Goal: Task Accomplishment & Management: Manage account settings

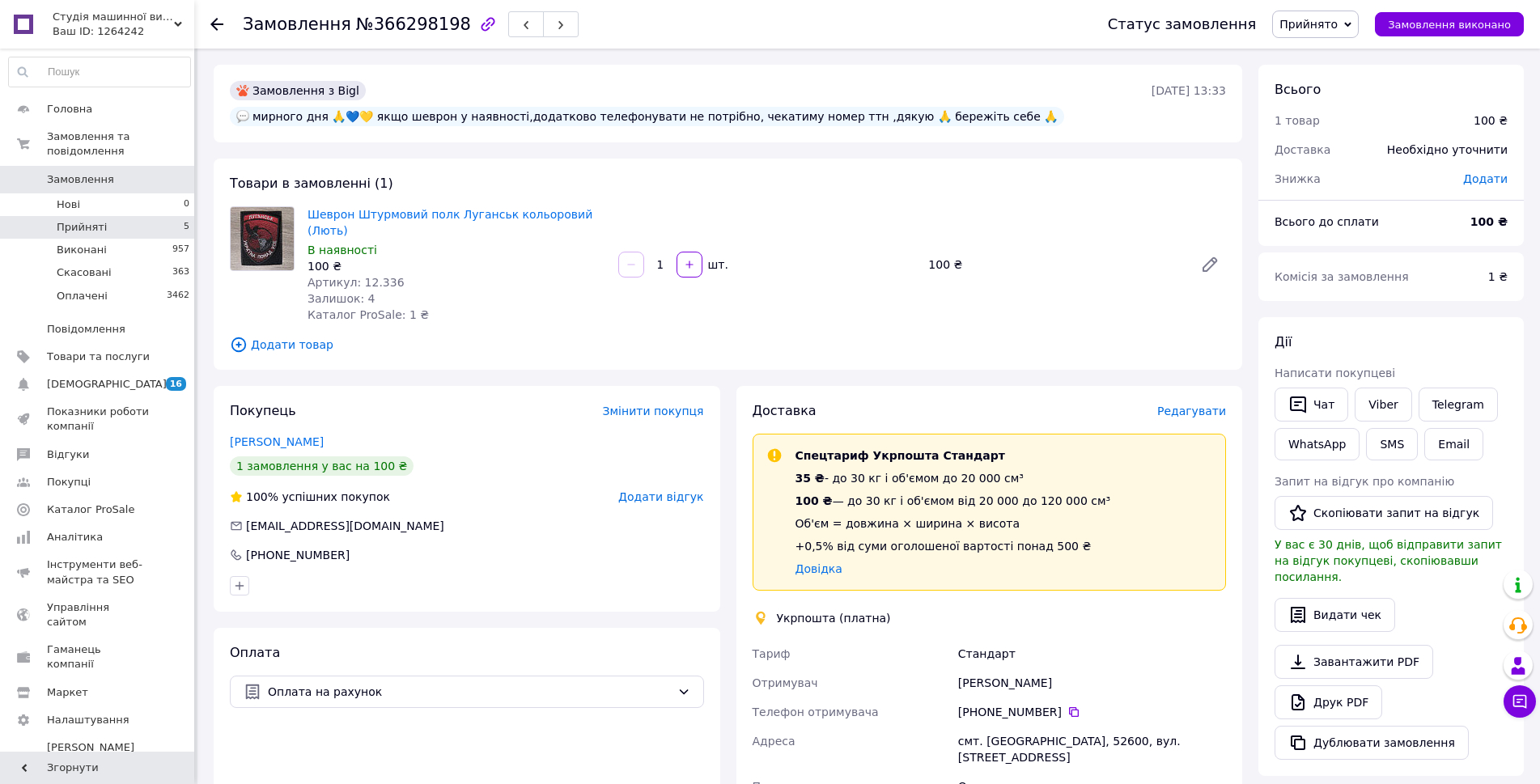
click at [84, 220] on span "Прийняті" at bounding box center [81, 227] width 50 height 14
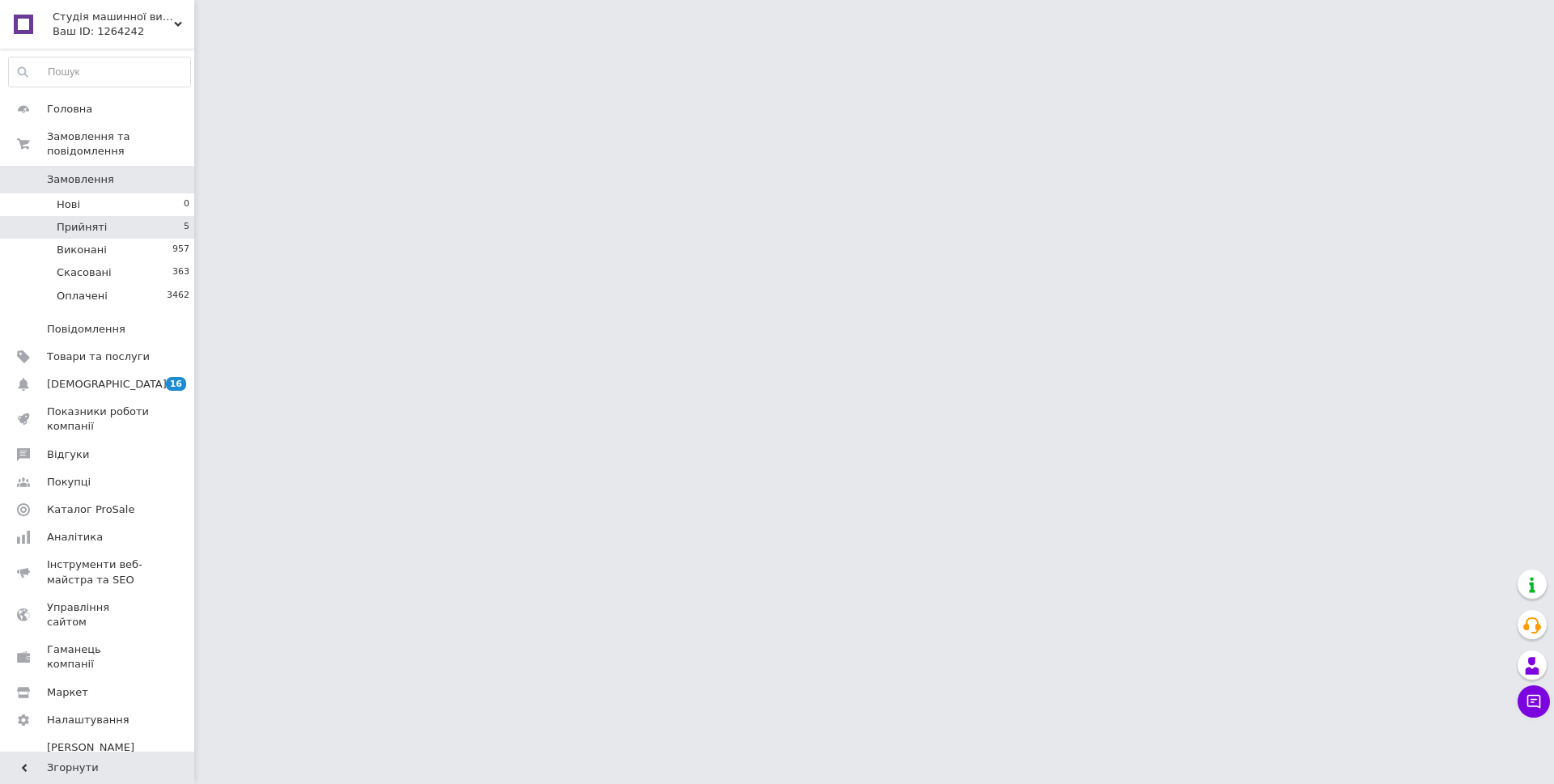
click at [84, 220] on span "Прийняті" at bounding box center [81, 227] width 50 height 14
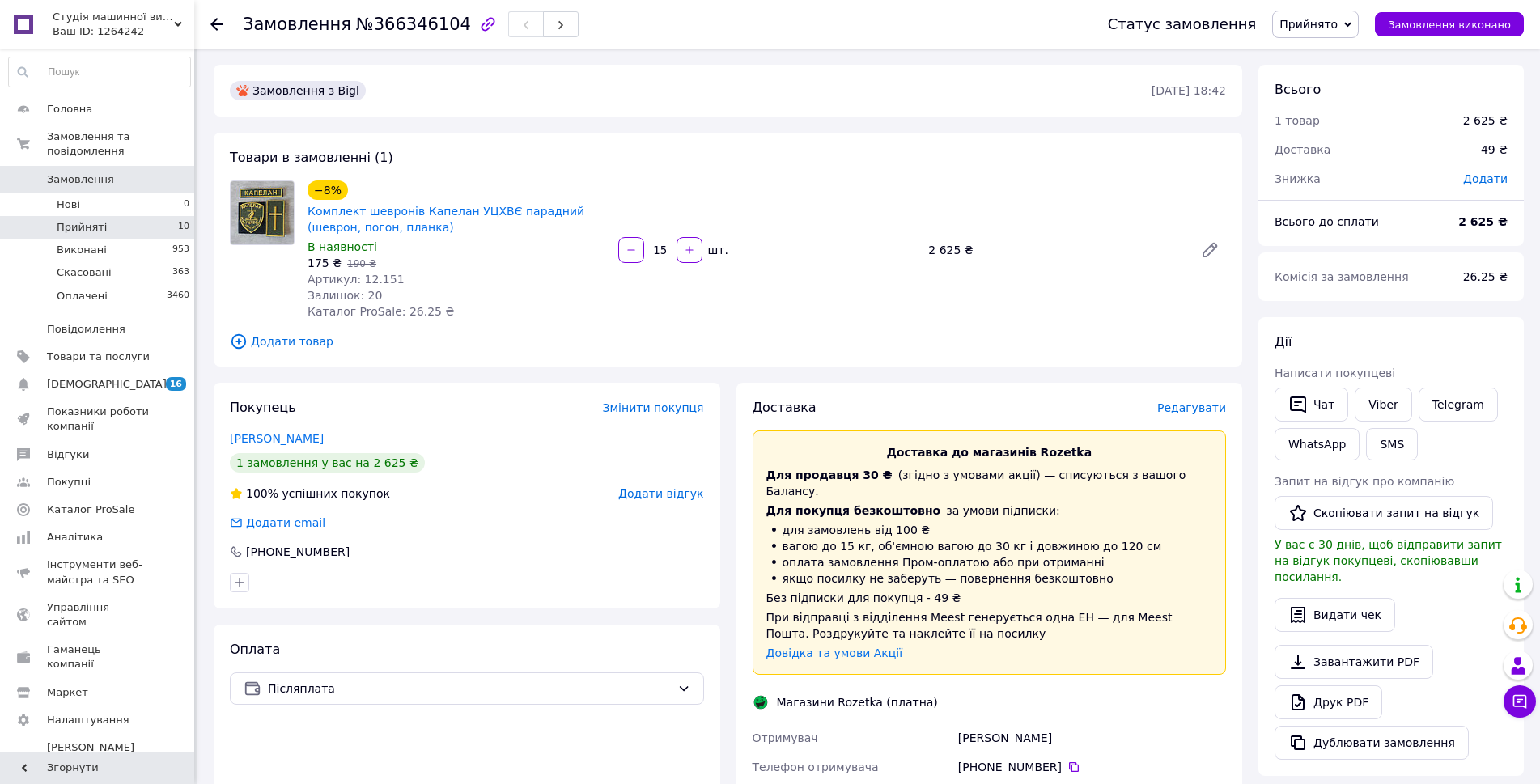
click at [120, 216] on li "Прийняті 10" at bounding box center [100, 228] width 199 height 23
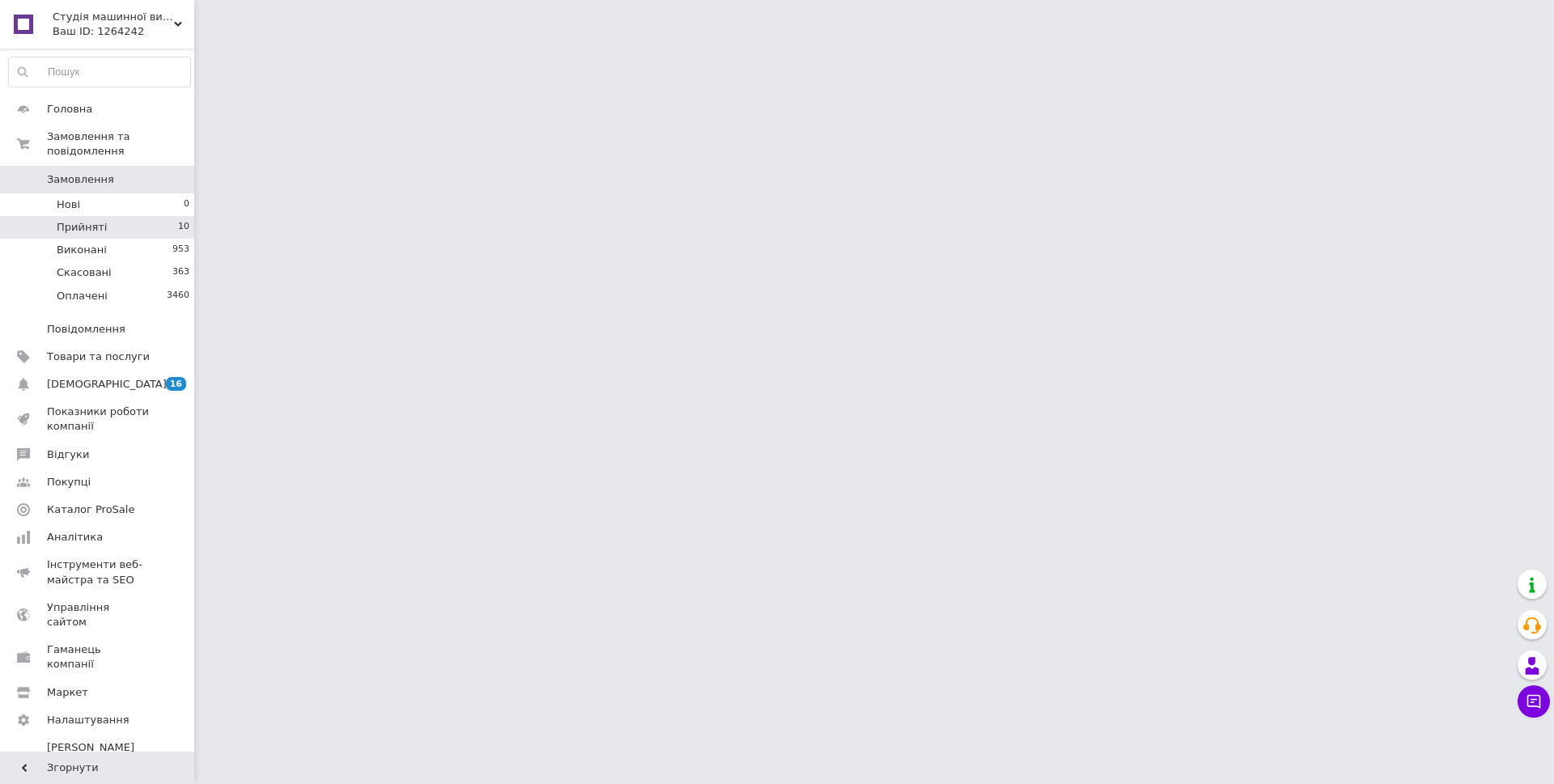
click at [120, 216] on li "Прийняті 10" at bounding box center [100, 228] width 199 height 23
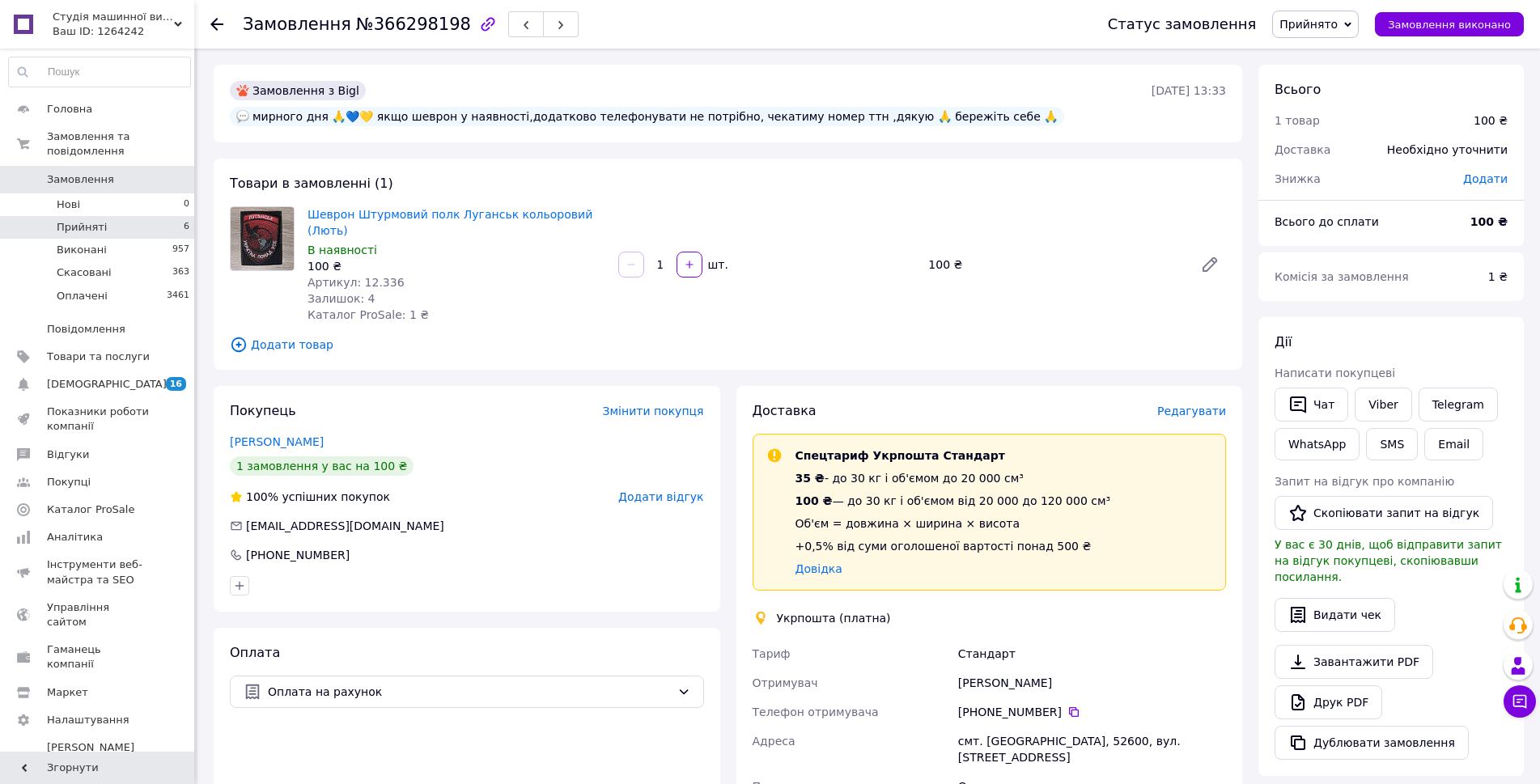
click at [50, 216] on li "Прийняті 6" at bounding box center [100, 228] width 199 height 23
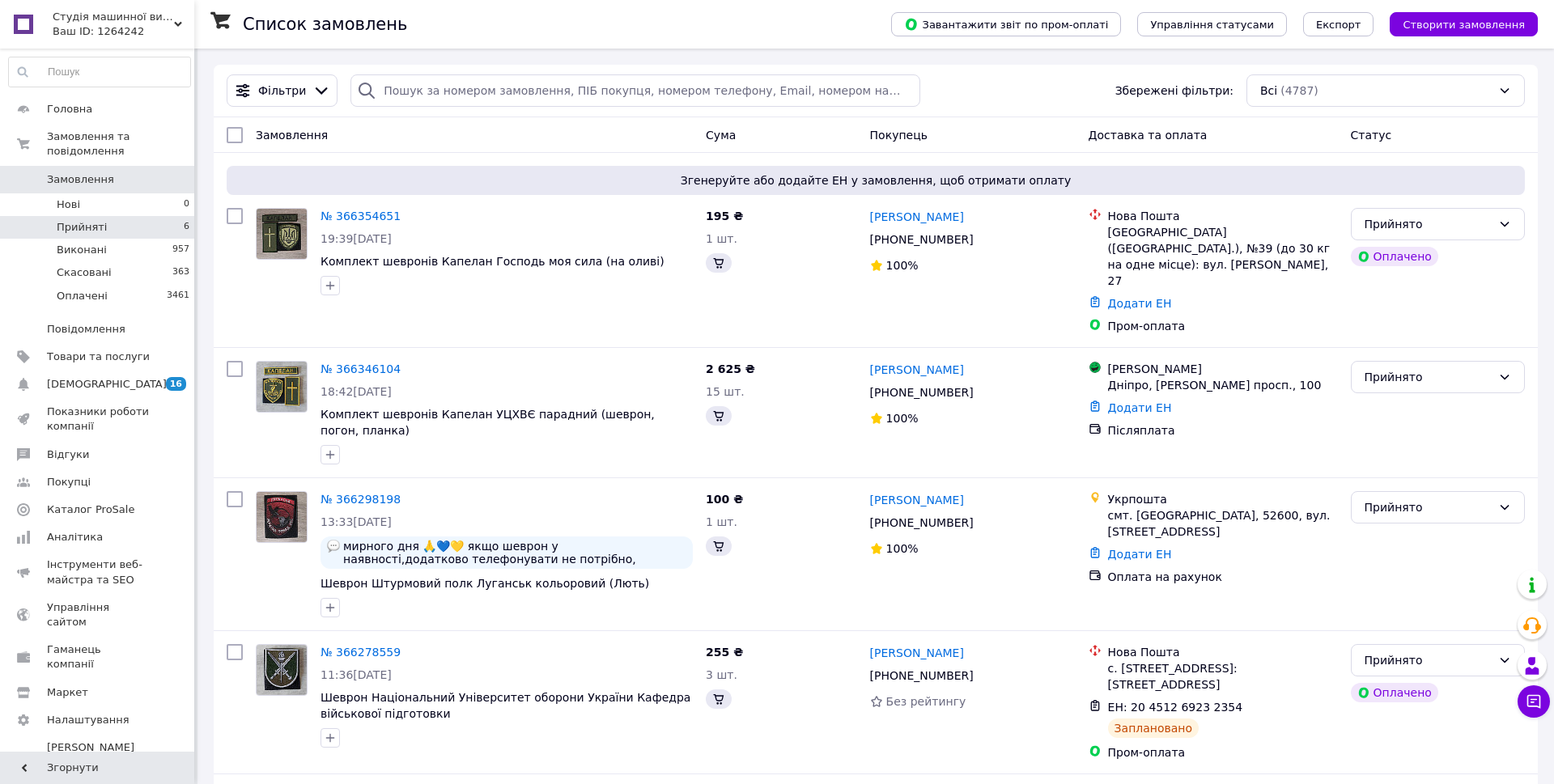
click at [128, 216] on li "Прийняті 6" at bounding box center [100, 228] width 199 height 23
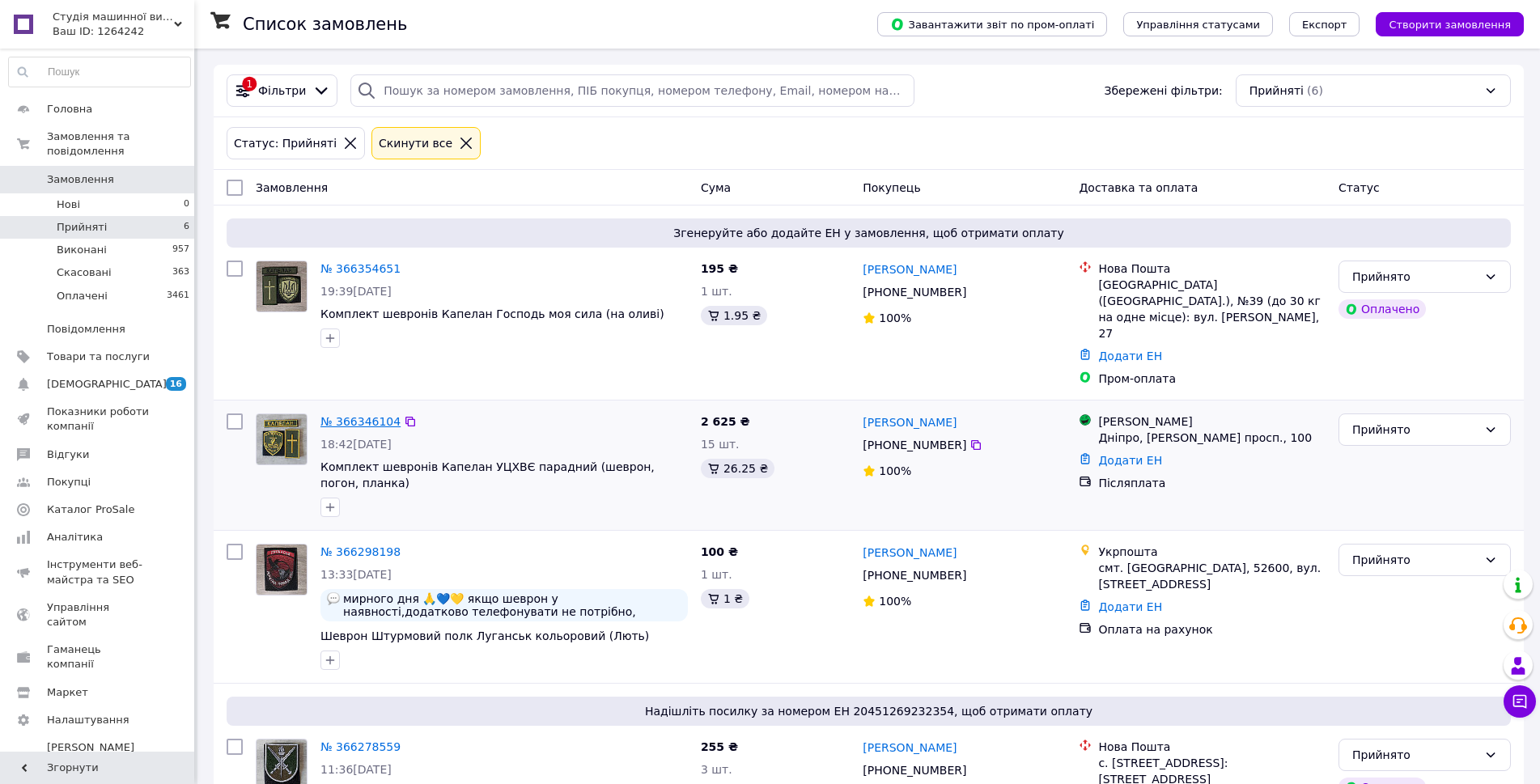
click at [372, 415] on link "№ 366346104" at bounding box center [360, 421] width 80 height 13
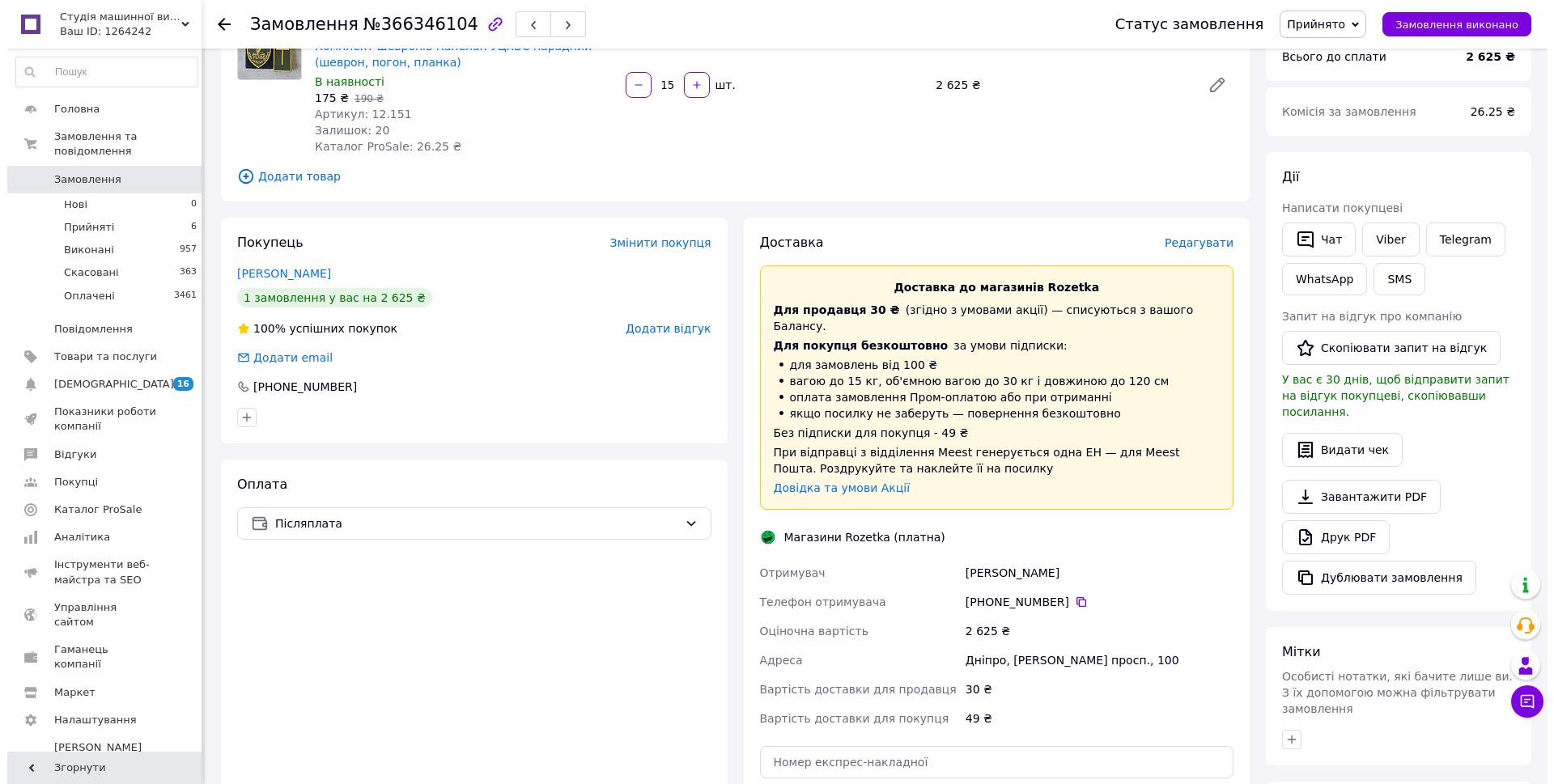
scroll to position [162, 0]
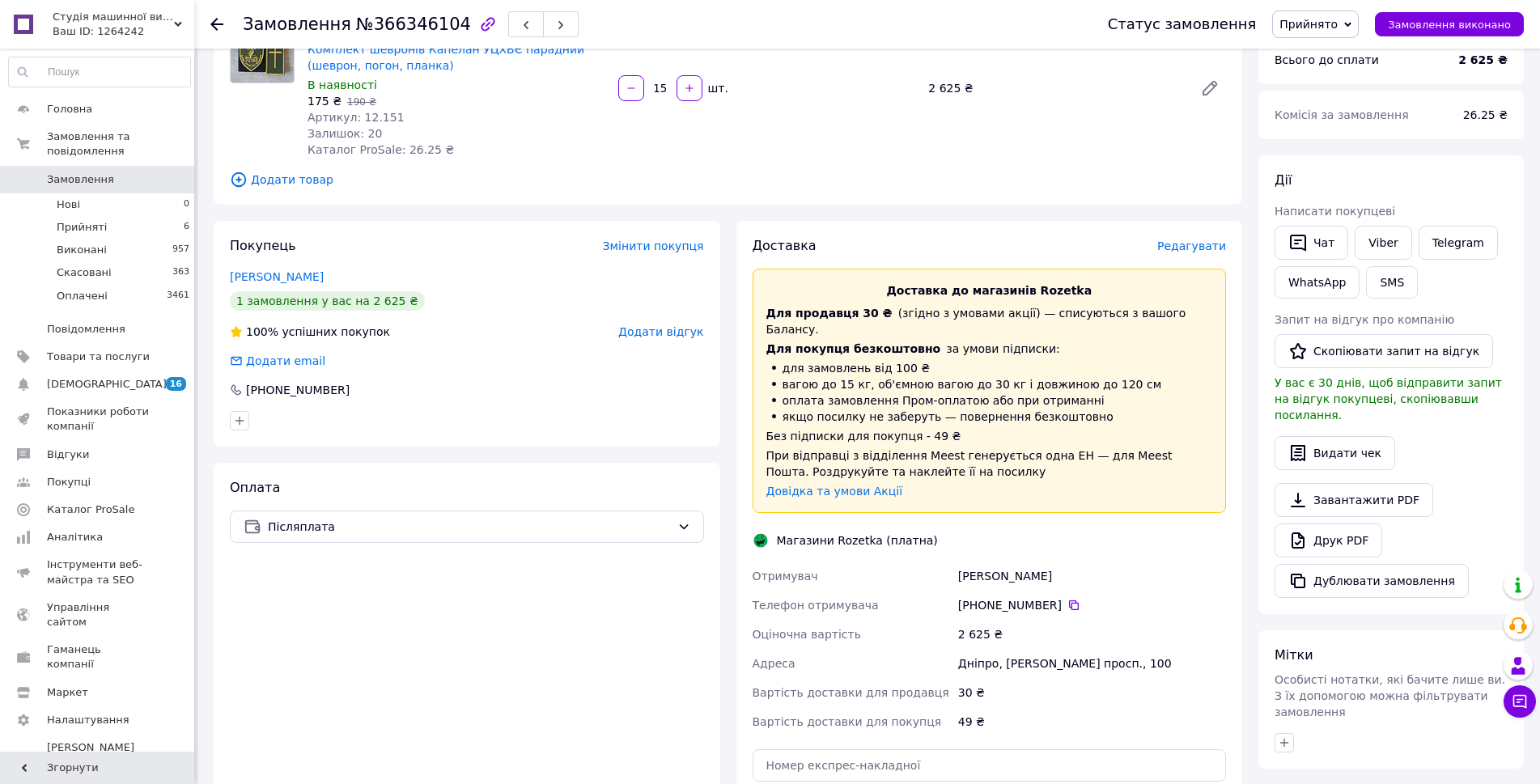
click at [1204, 248] on span "Редагувати" at bounding box center [1191, 245] width 69 height 13
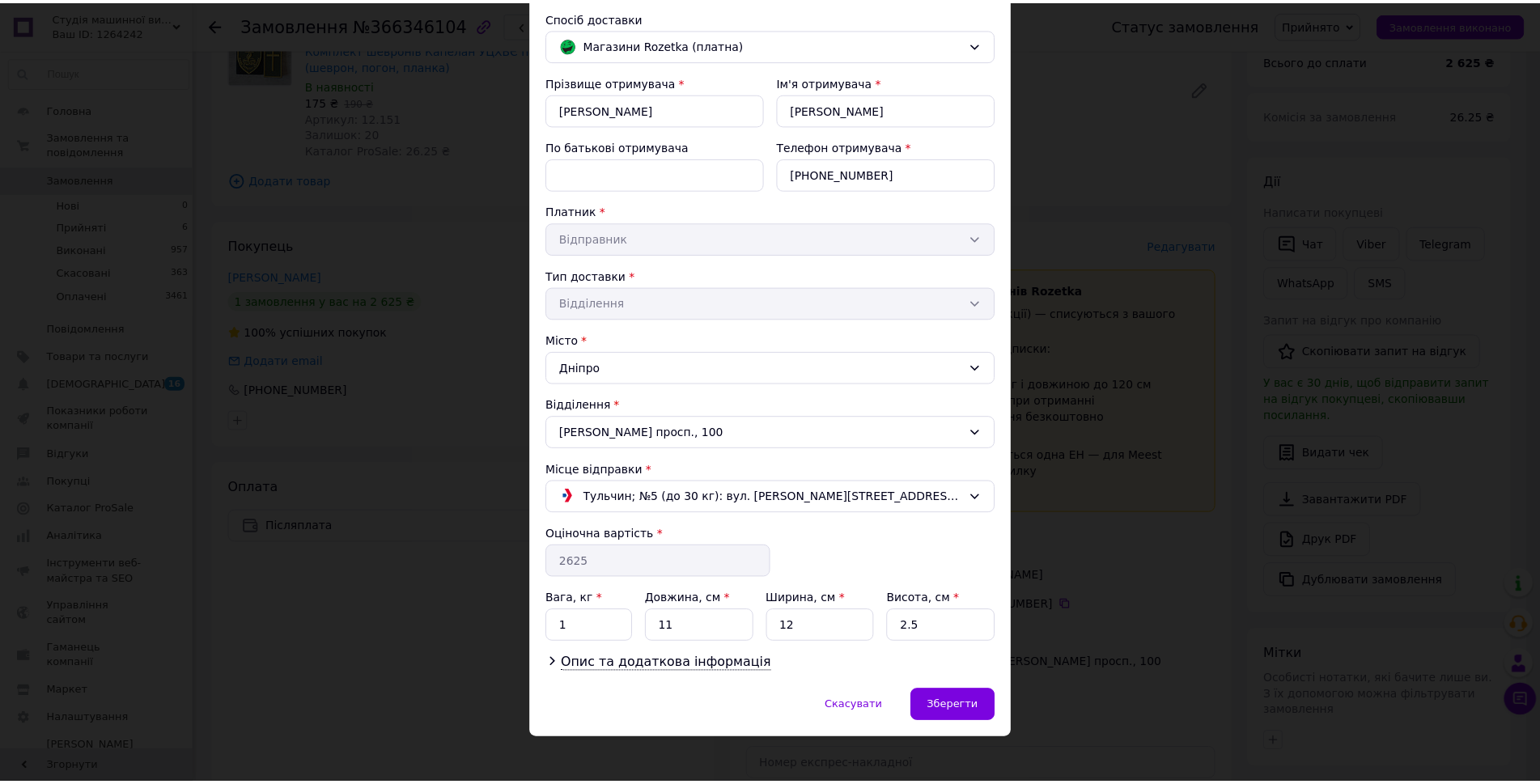
scroll to position [125, 0]
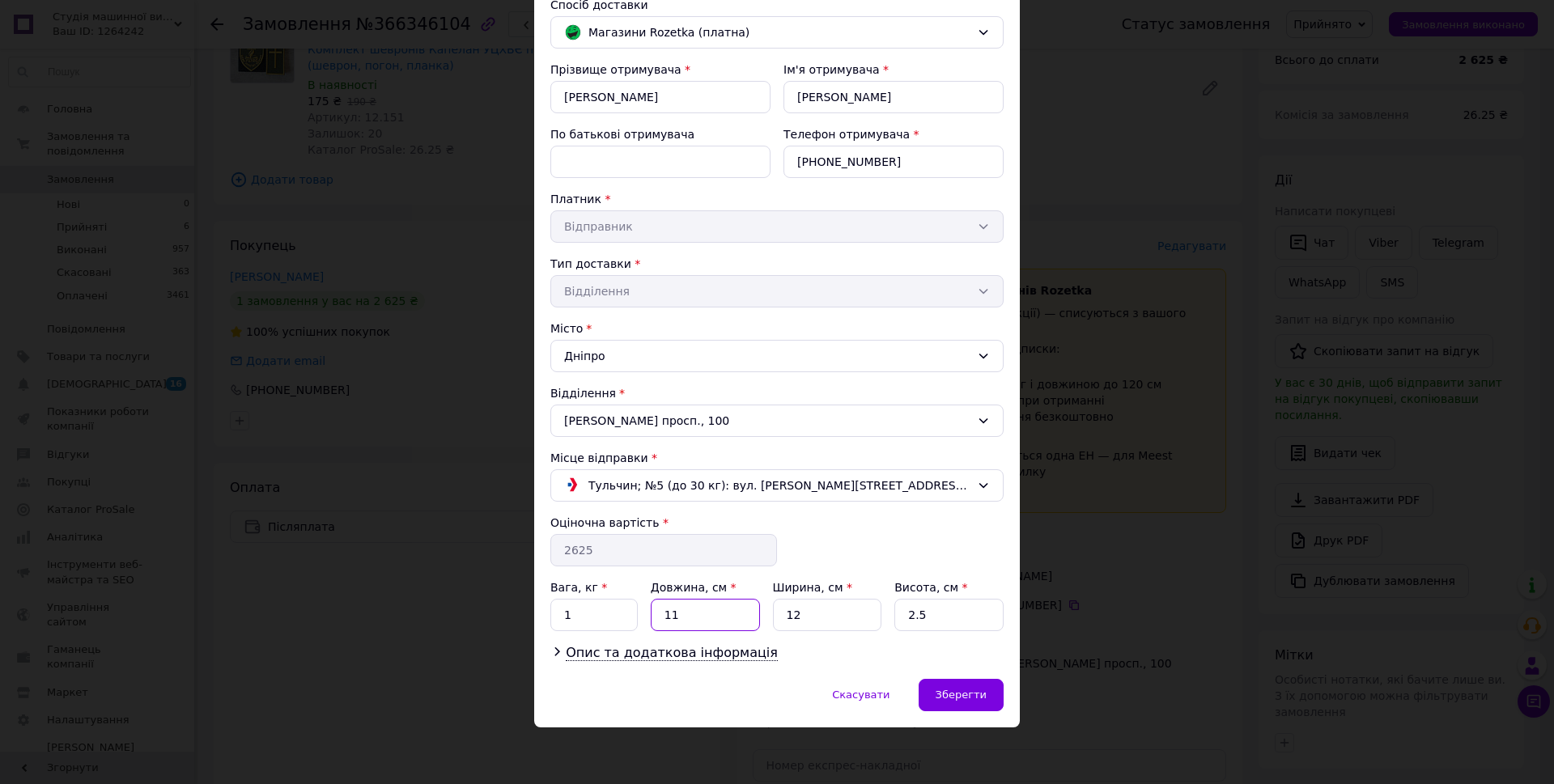
drag, startPoint x: 695, startPoint y: 614, endPoint x: 649, endPoint y: 621, distance: 46.5
click at [638, 616] on div "Вага, кг * 1 Довжина, см * 11 Ширина, см * 12 Висота, см * 2.5" at bounding box center [777, 605] width 453 height 52
type input "21"
drag, startPoint x: 806, startPoint y: 614, endPoint x: 767, endPoint y: 607, distance: 39.6
click at [773, 608] on input "12" at bounding box center [828, 615] width 109 height 32
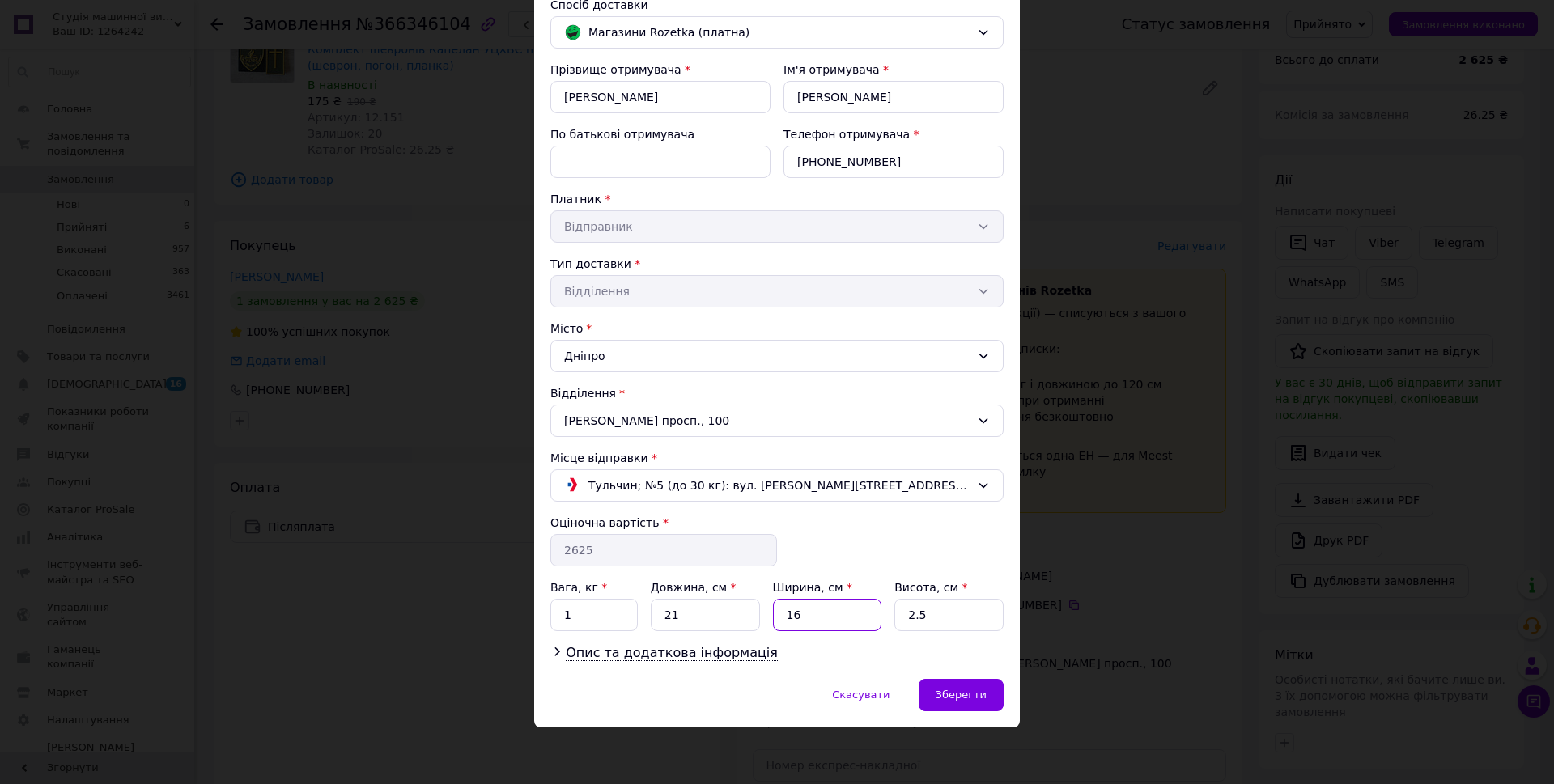
type input "16"
drag, startPoint x: 921, startPoint y: 614, endPoint x: 898, endPoint y: 614, distance: 23.0
click at [898, 614] on input "2.5" at bounding box center [949, 615] width 109 height 32
drag, startPoint x: 923, startPoint y: 612, endPoint x: 901, endPoint y: 609, distance: 22.2
click at [901, 609] on input "1" at bounding box center [949, 615] width 109 height 32
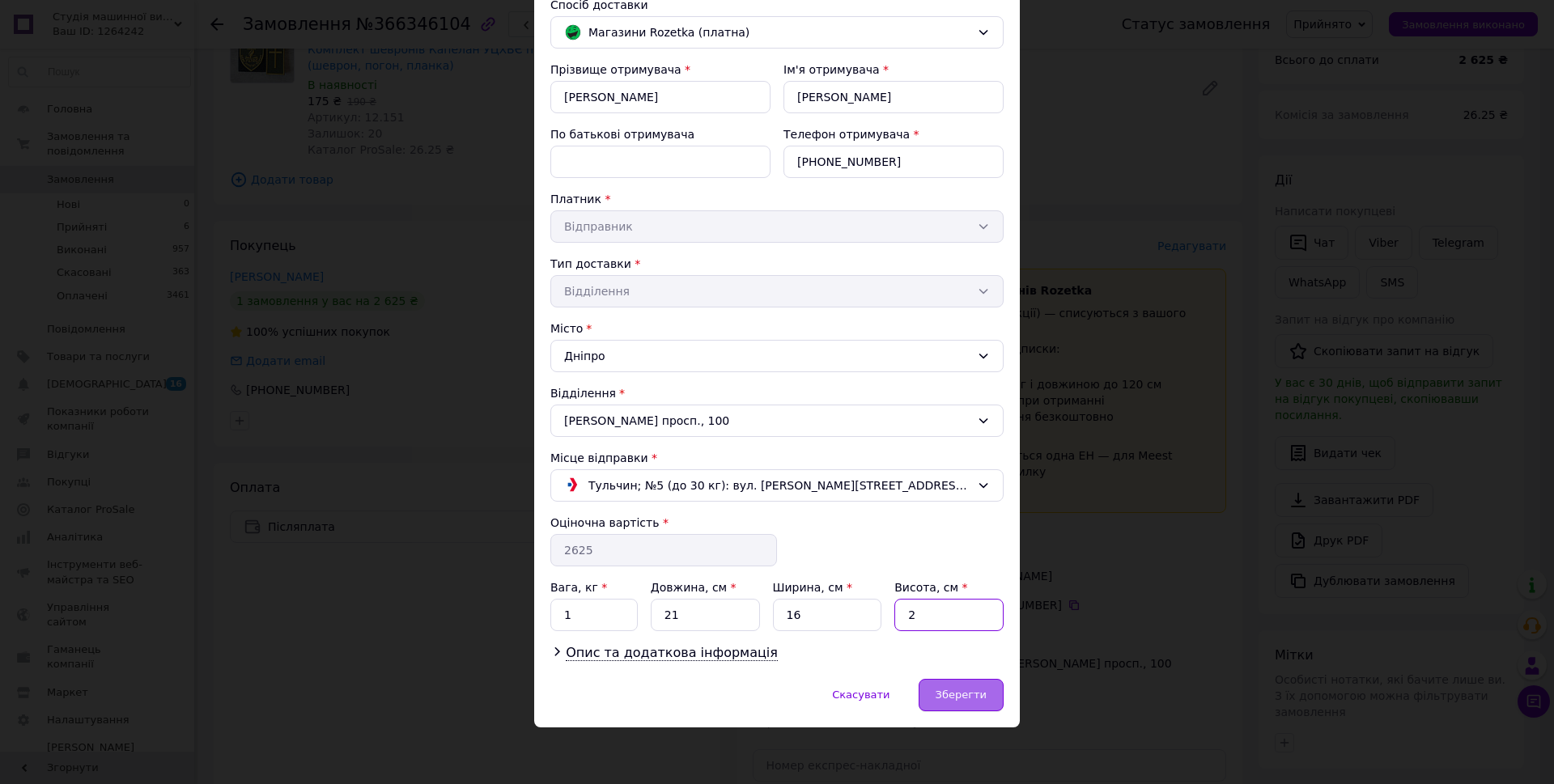
type input "2"
click at [949, 700] on span "Зберегти" at bounding box center [962, 695] width 51 height 12
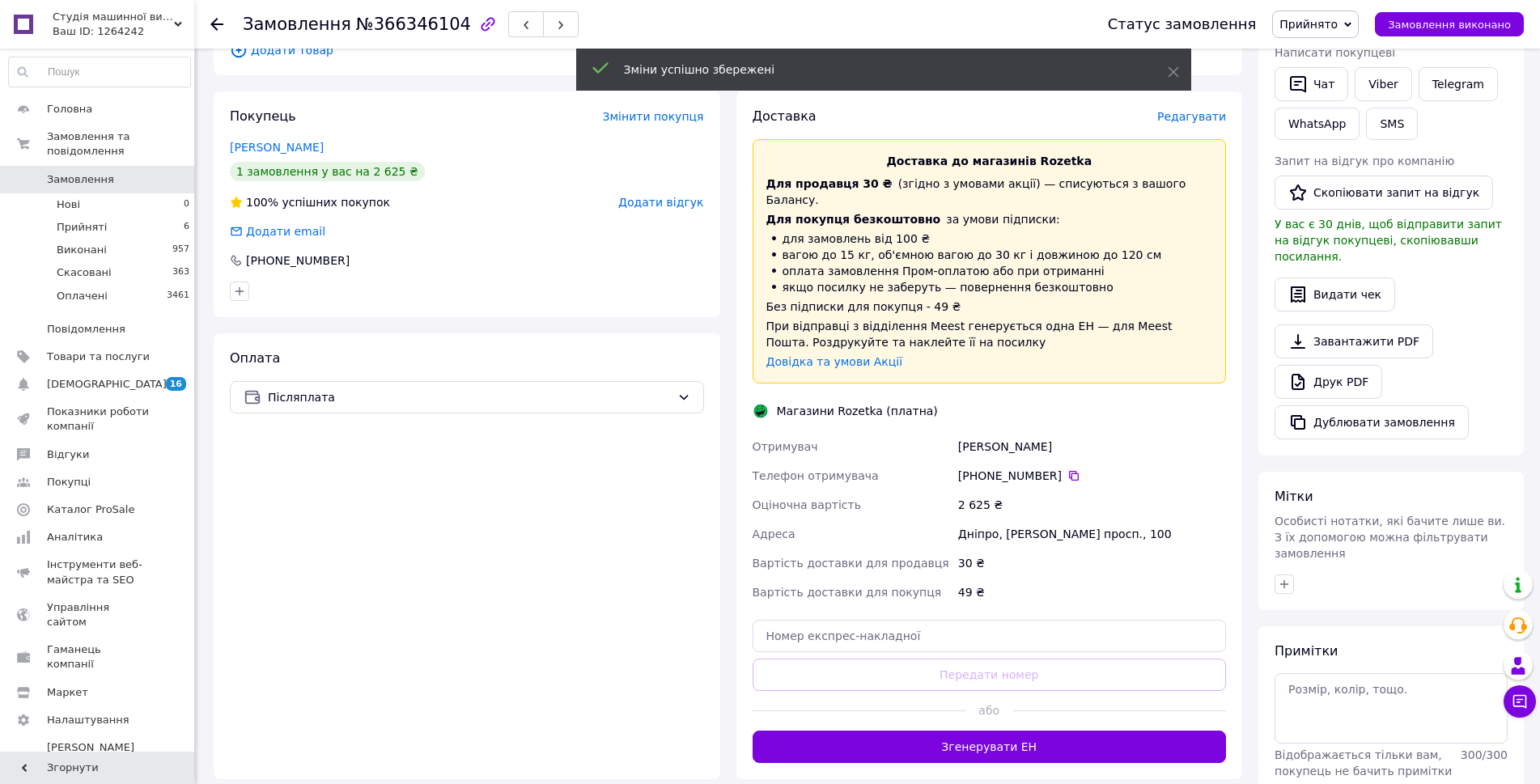
scroll to position [567, 0]
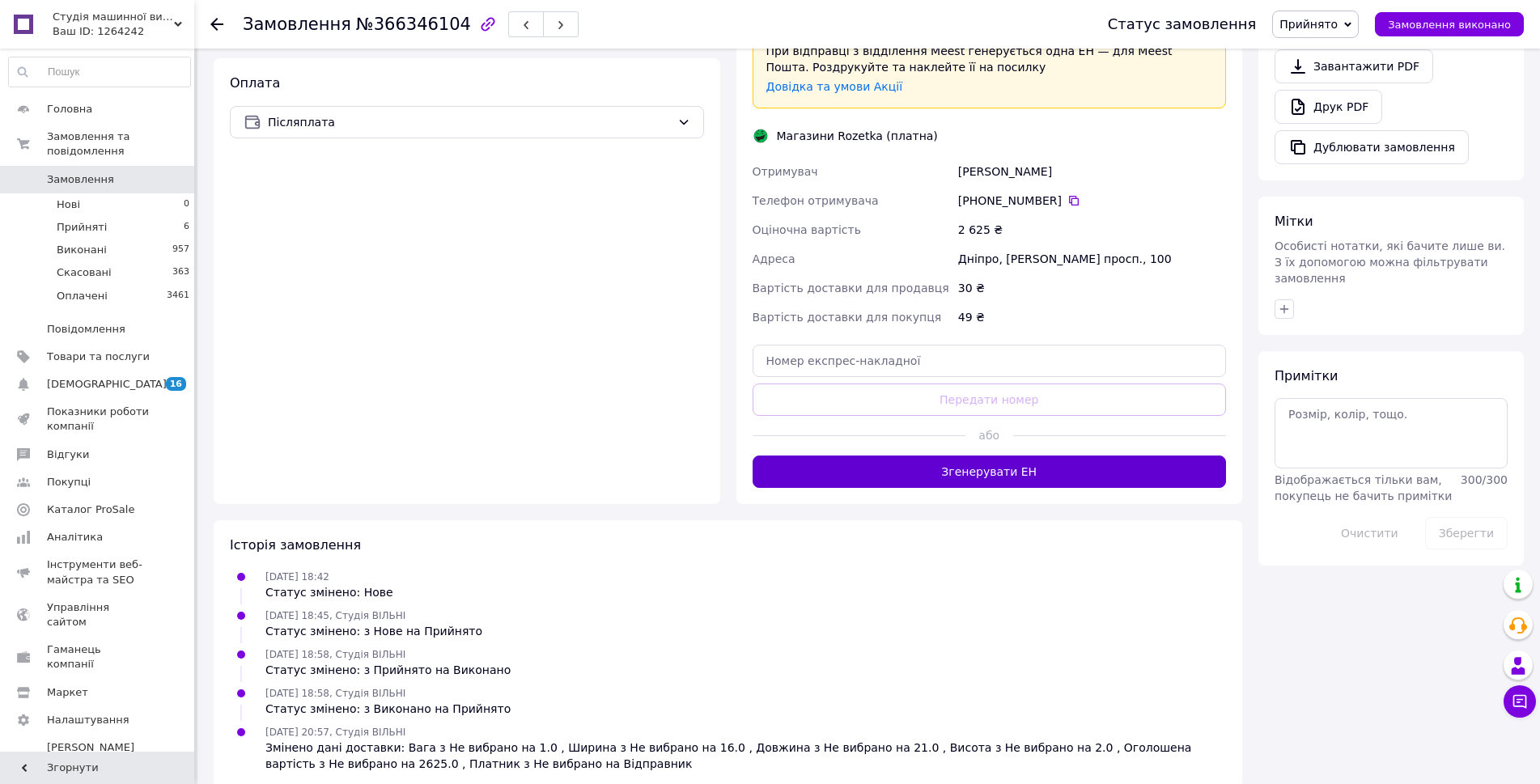
click at [991, 456] on button "Згенерувати ЕН" at bounding box center [989, 472] width 474 height 32
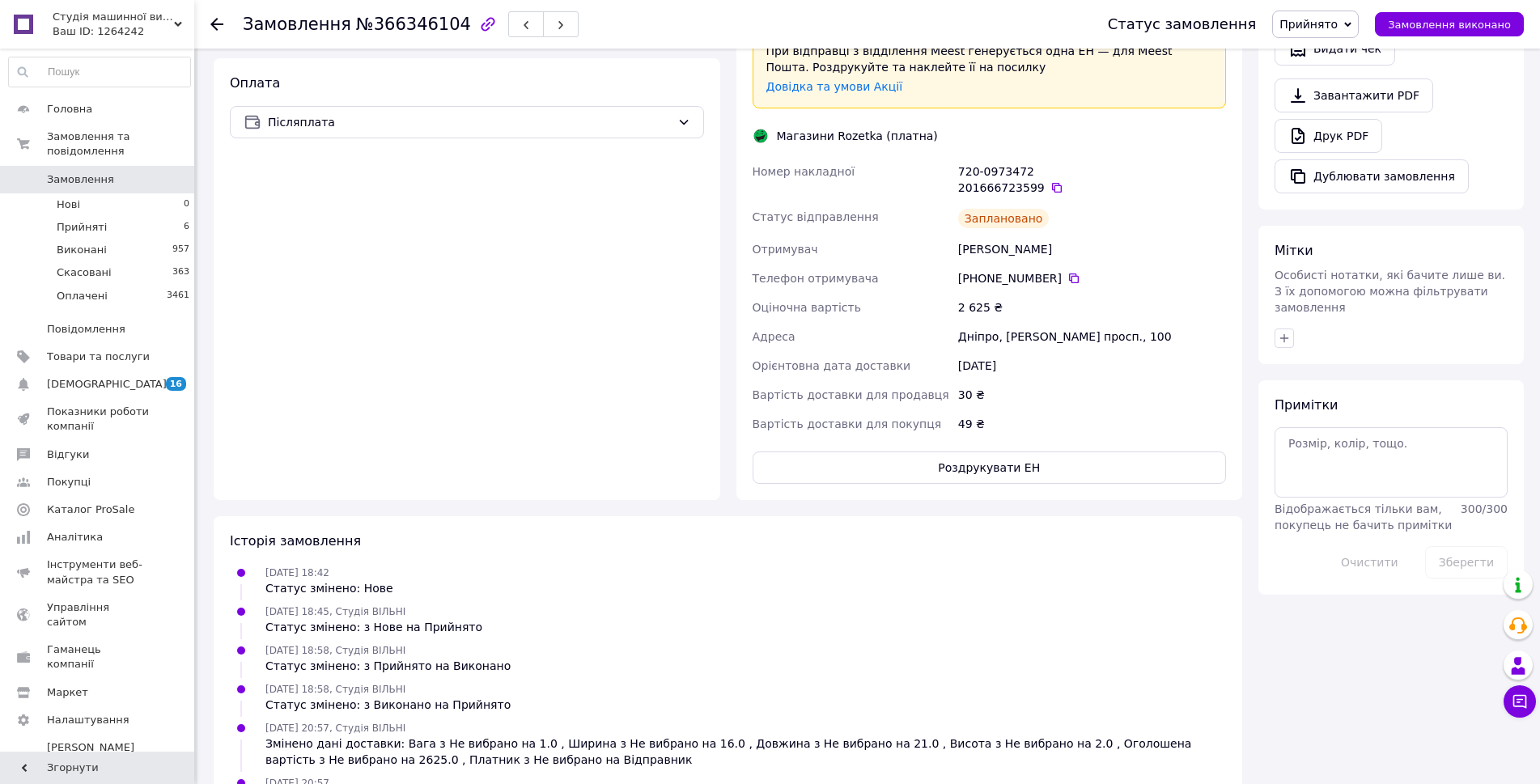
click at [985, 452] on button "Роздрукувати ЕН" at bounding box center [989, 468] width 474 height 32
